Goal: Transaction & Acquisition: Book appointment/travel/reservation

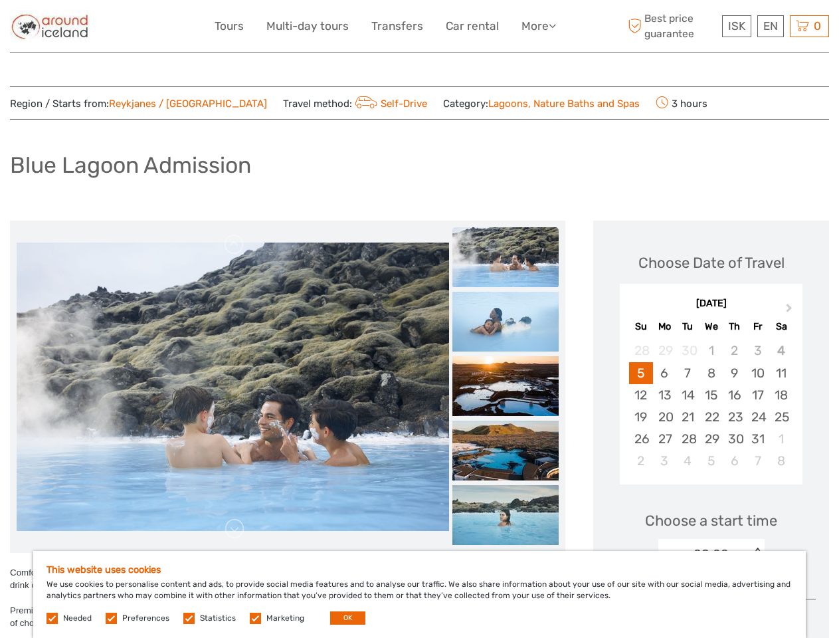
click at [538, 26] on link "More" at bounding box center [539, 26] width 35 height 19
click at [554, 25] on icon at bounding box center [552, 25] width 7 height 11
click at [736, 26] on span "ISK" at bounding box center [736, 25] width 17 height 13
click at [770, 26] on div "EN English Español Deutsch" at bounding box center [771, 26] width 27 height 22
click at [810, 26] on div "0 Items Total 0 ISK Checkout The shopping cart is empty." at bounding box center [809, 26] width 39 height 22
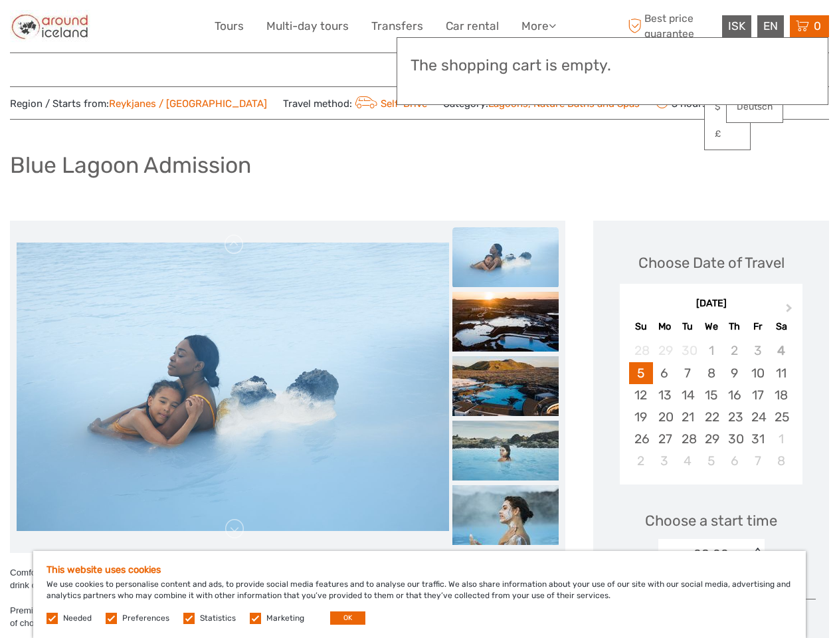
click at [233, 387] on img at bounding box center [233, 387] width 433 height 288
click at [235, 245] on link at bounding box center [234, 244] width 21 height 21
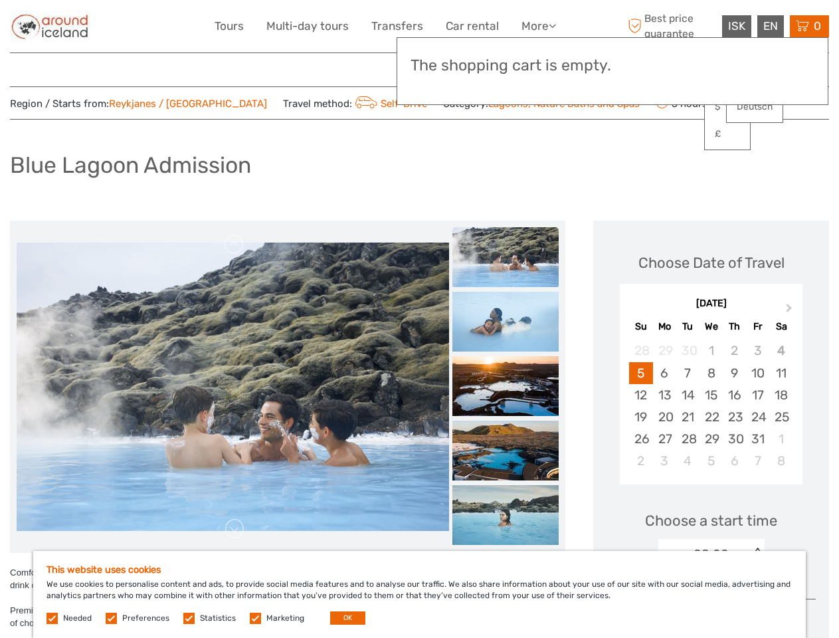
click at [235, 529] on link at bounding box center [234, 528] width 21 height 21
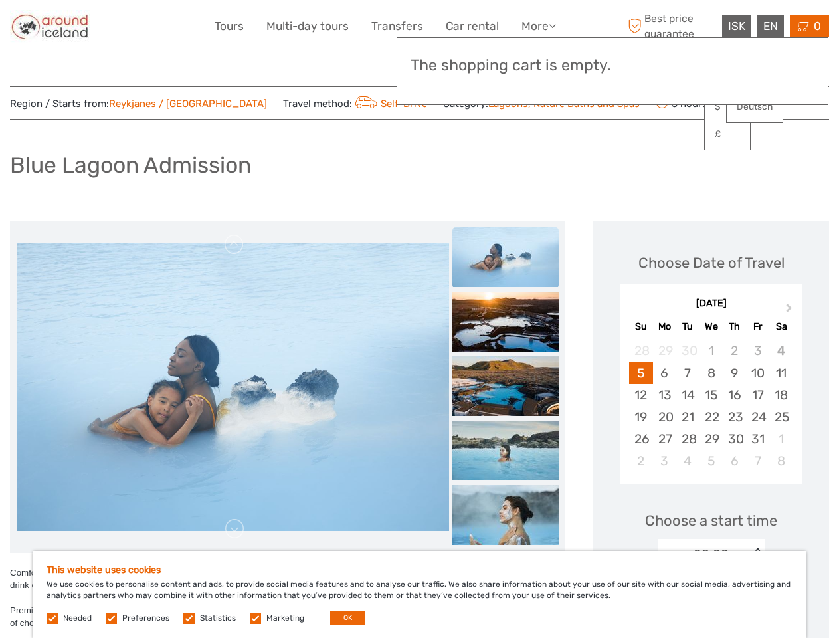
click at [506, 129] on div "Region / Starts from: [GEOGRAPHIC_DATA] / [GEOGRAPHIC_DATA] Travel method: Self…" at bounding box center [420, 631] width 820 height 1091
click at [506, 128] on div "Region / Starts from: [GEOGRAPHIC_DATA] / [GEOGRAPHIC_DATA] Travel method: Self…" at bounding box center [420, 631] width 820 height 1091
